Goal: Navigation & Orientation: Find specific page/section

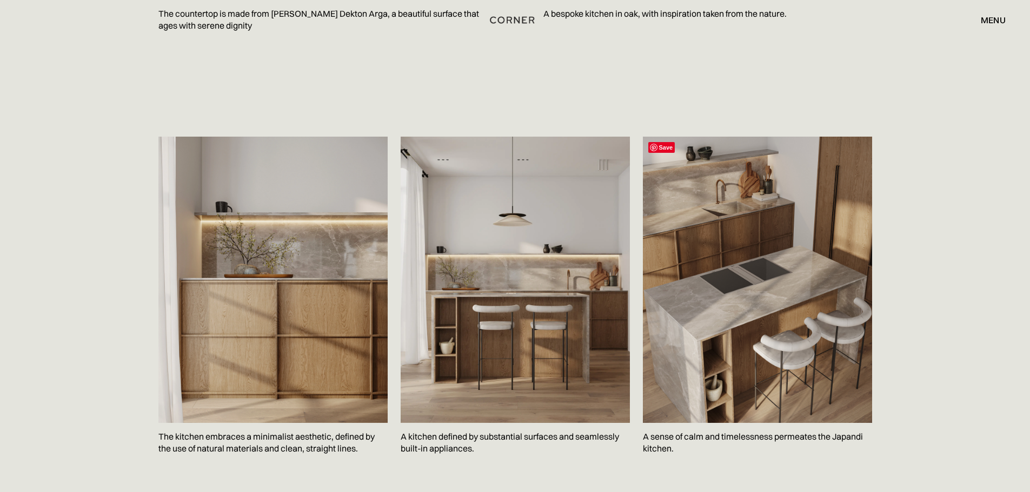
scroll to position [1568, 0]
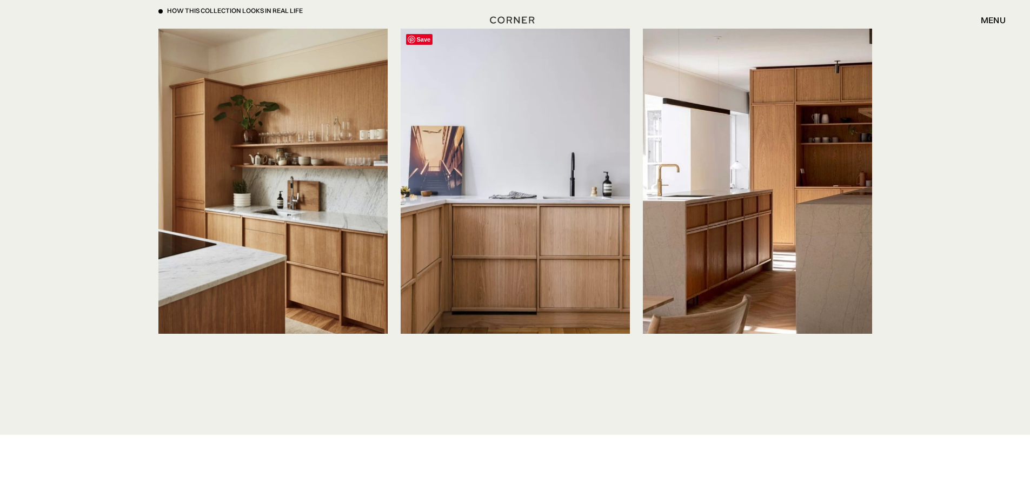
scroll to position [2541, 0]
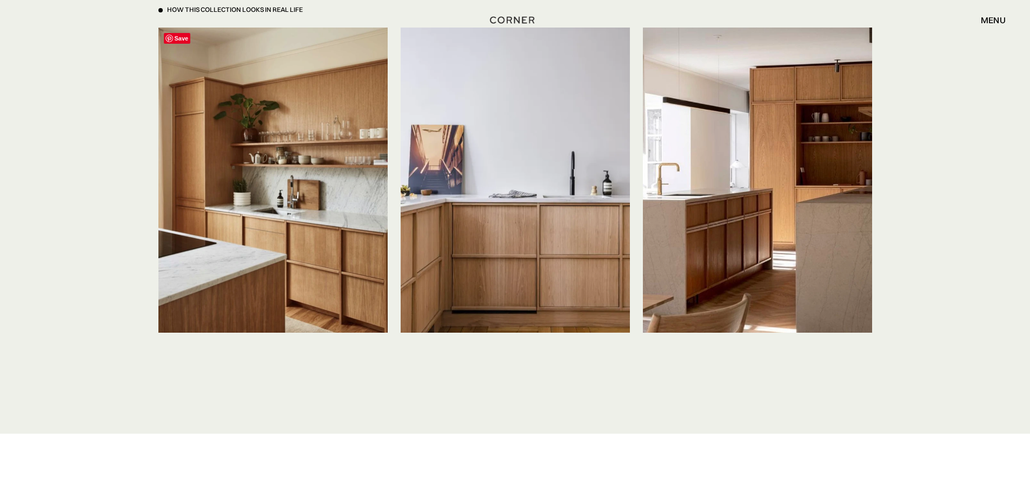
click at [322, 270] on img at bounding box center [272, 180] width 229 height 305
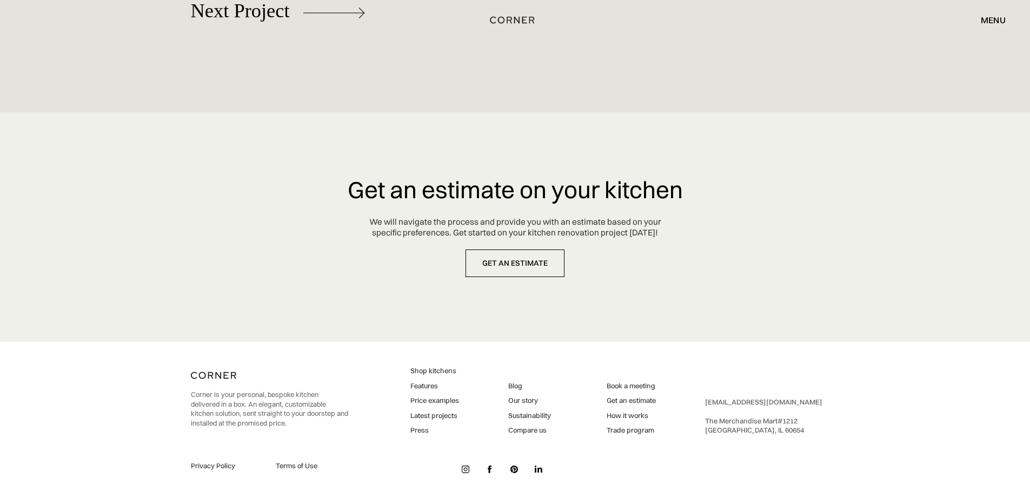
scroll to position [5070, 0]
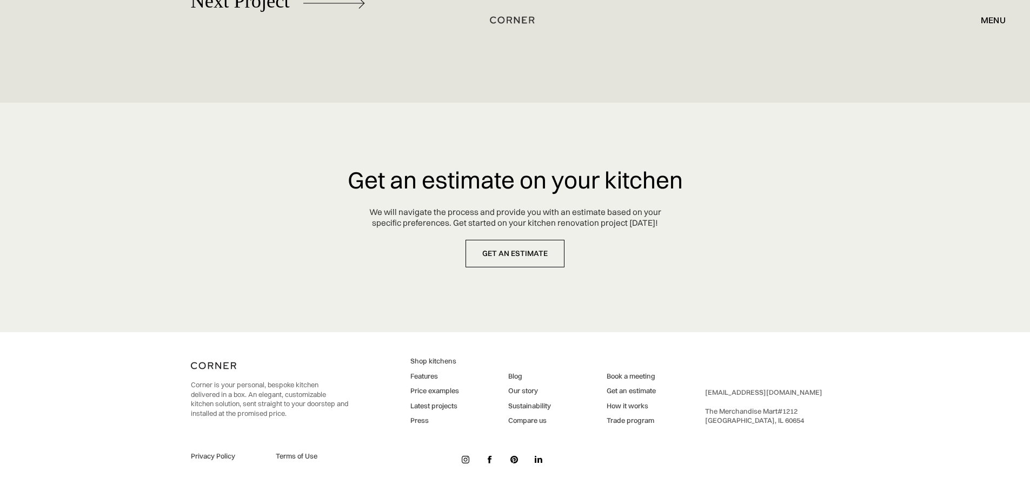
click at [439, 403] on link "Latest projects" at bounding box center [434, 407] width 49 height 10
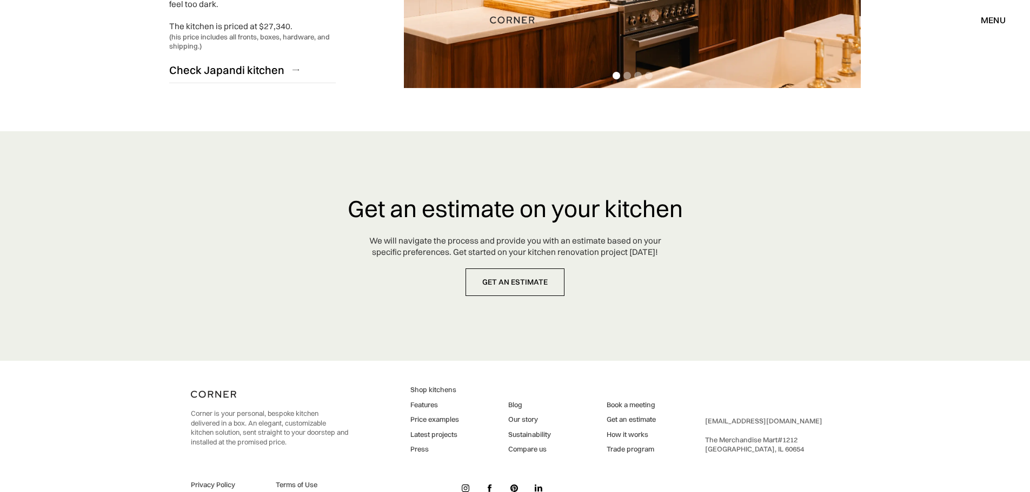
scroll to position [2761, 0]
